Goal: Navigation & Orientation: Find specific page/section

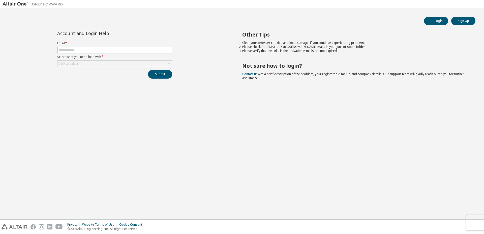
click at [75, 48] on span at bounding box center [114, 50] width 115 height 7
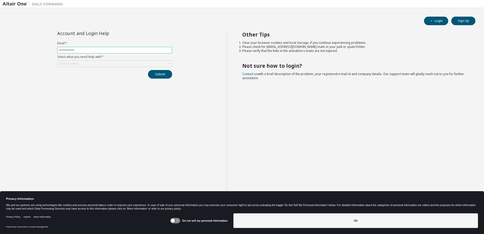
click at [90, 49] on input "text" at bounding box center [114, 50] width 112 height 4
type input "**********"
click at [110, 62] on div "Click to select" at bounding box center [114, 64] width 114 height 6
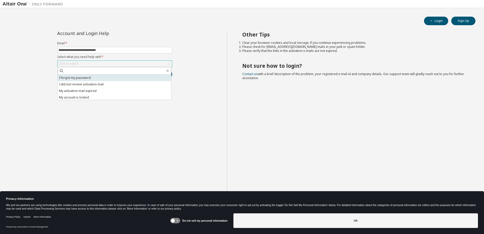
click at [63, 78] on li "I forgot my password" at bounding box center [114, 78] width 113 height 7
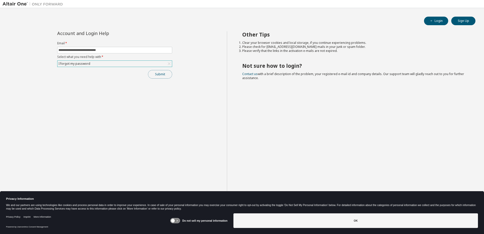
click at [152, 73] on button "Submit" at bounding box center [160, 74] width 24 height 9
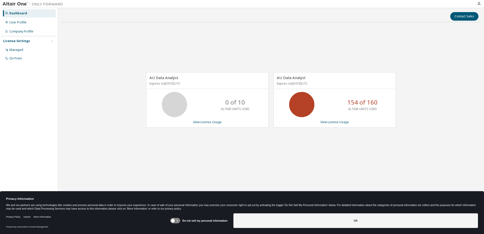
click at [164, 90] on div "AU Data Analyst Expires on November 6, 2025 UTC 0 of 10 ALTAIR UNITS USED View …" at bounding box center [207, 99] width 122 height 55
click at [23, 49] on div "Managed" at bounding box center [29, 50] width 54 height 8
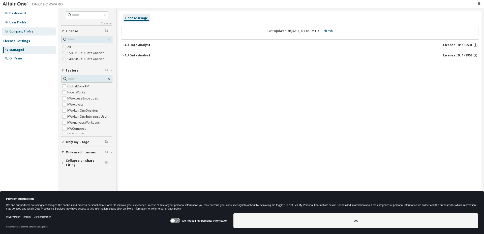
click at [23, 32] on div "Company Profile" at bounding box center [21, 31] width 24 height 4
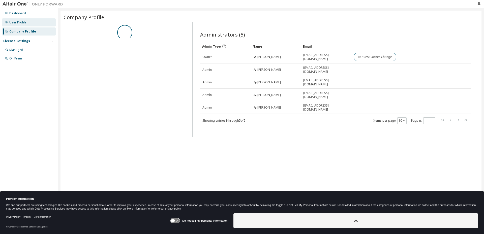
click at [28, 22] on div "User Profile" at bounding box center [29, 22] width 54 height 8
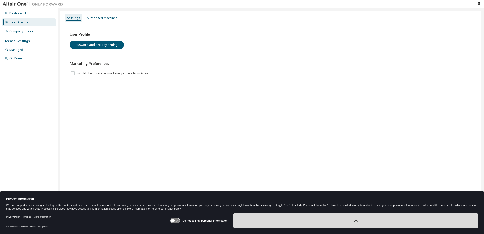
click at [385, 224] on button "OK" at bounding box center [355, 220] width 244 height 15
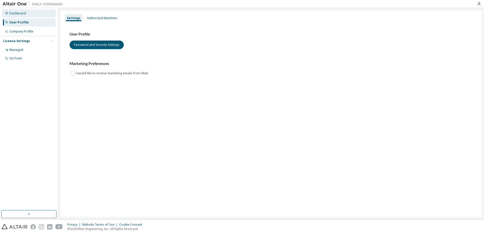
click at [15, 11] on div "Dashboard" at bounding box center [29, 13] width 54 height 8
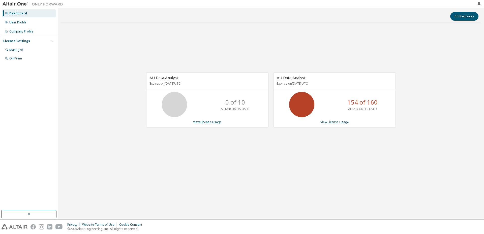
click at [167, 82] on p "Expires on November 6, 2025 UTC" at bounding box center [206, 83] width 114 height 4
click at [304, 79] on span "AU Data Analyst" at bounding box center [291, 77] width 29 height 5
click at [478, 3] on icon "button" at bounding box center [478, 4] width 4 height 4
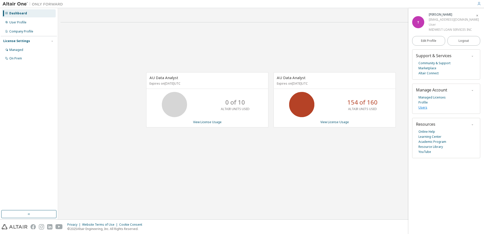
click at [423, 109] on link "Users" at bounding box center [422, 107] width 9 height 5
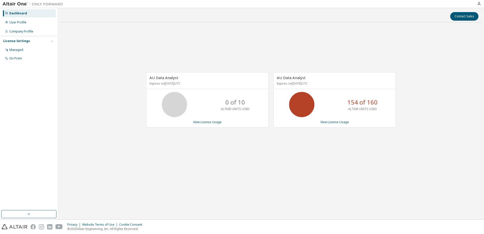
click at [30, 39] on div "License Settings" at bounding box center [28, 41] width 51 height 5
click at [27, 30] on div "Company Profile" at bounding box center [21, 31] width 24 height 4
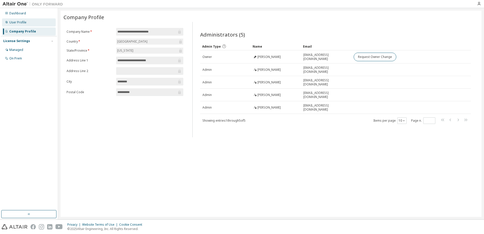
click at [23, 22] on div "User Profile" at bounding box center [17, 22] width 17 height 4
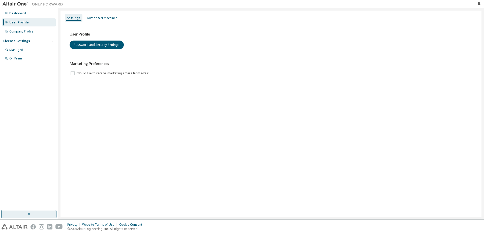
click at [37, 215] on button "button" at bounding box center [28, 214] width 55 height 8
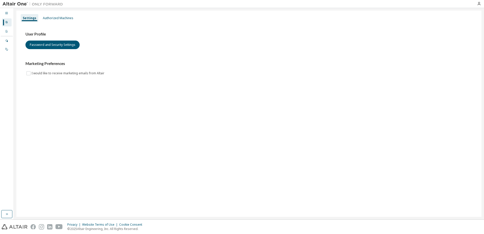
click at [13, 214] on div "Dashboard User Profile Company Profile License Settings Managed On Prem" at bounding box center [7, 113] width 14 height 211
click at [10, 214] on button "button" at bounding box center [6, 214] width 11 height 8
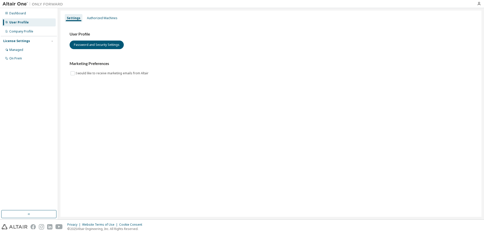
click at [15, 5] on img at bounding box center [34, 4] width 63 height 5
click at [483, 4] on div at bounding box center [478, 4] width 10 height 4
click at [481, 4] on div at bounding box center [478, 4] width 10 height 4
click at [478, 5] on icon "button" at bounding box center [478, 4] width 4 height 4
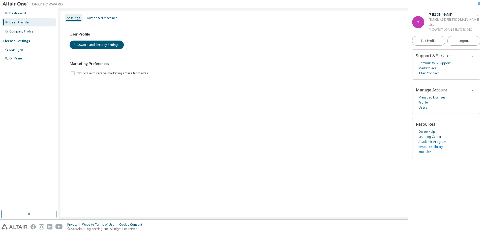
click at [428, 145] on link "Resource Library" at bounding box center [430, 146] width 24 height 5
click at [434, 64] on link "Community & Support" at bounding box center [434, 63] width 32 height 5
click at [433, 146] on link "Resource Library" at bounding box center [430, 146] width 24 height 5
click at [431, 131] on link "Online Help" at bounding box center [426, 131] width 17 height 5
click at [16, 14] on div "Dashboard" at bounding box center [17, 13] width 17 height 4
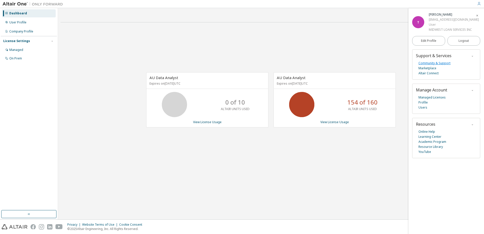
click at [438, 62] on link "Community & Support" at bounding box center [434, 63] width 32 height 5
